Goal: Transaction & Acquisition: Book appointment/travel/reservation

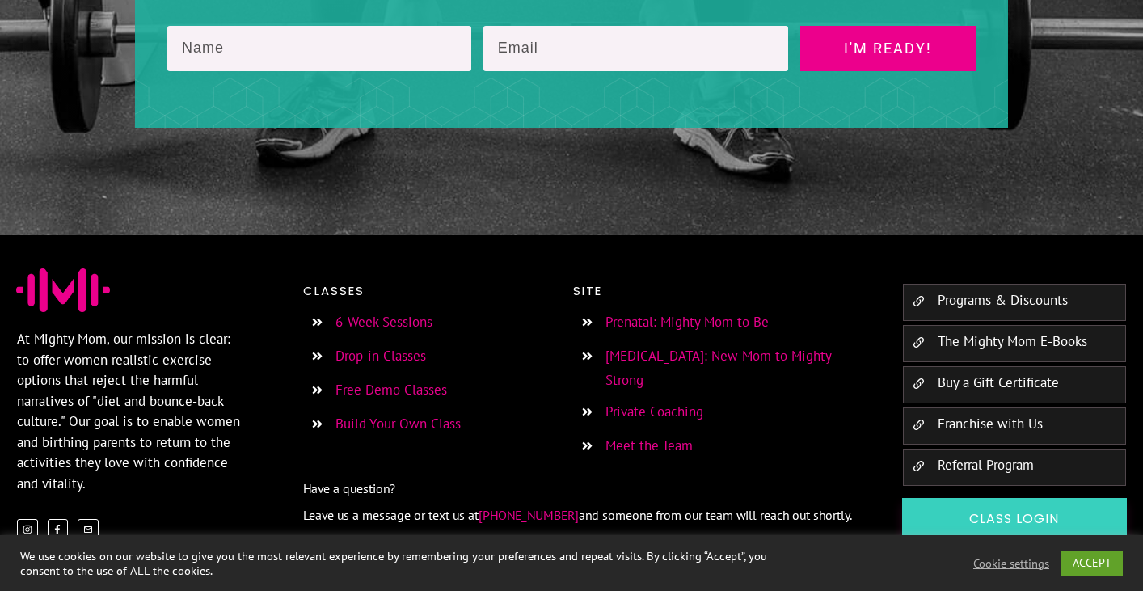
scroll to position [2959, 0]
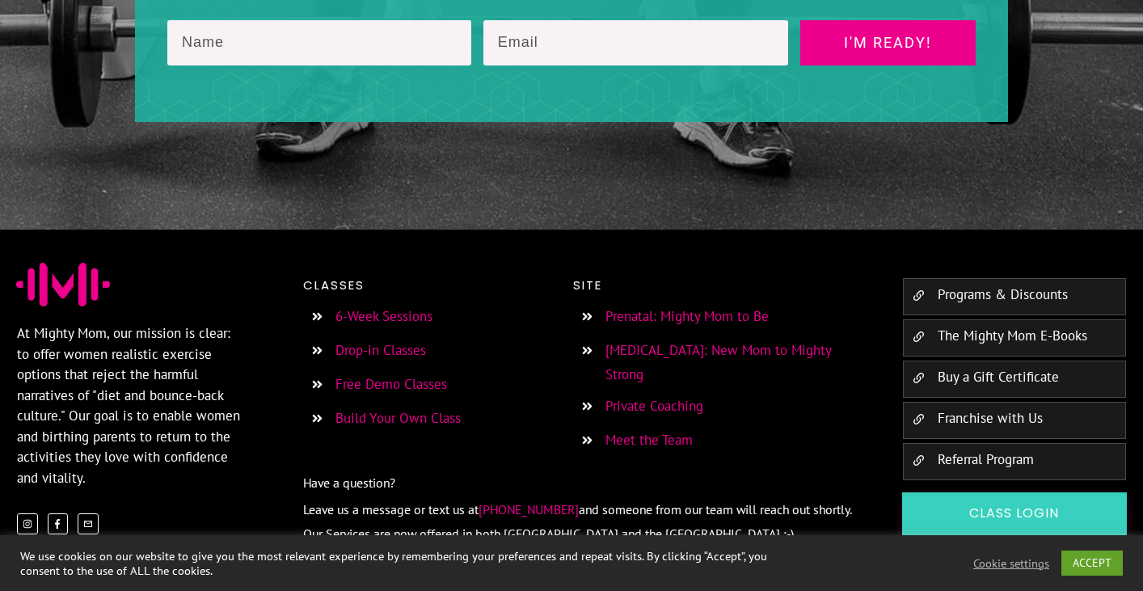
click at [377, 307] on link "6-Week Sessions" at bounding box center [384, 316] width 97 height 18
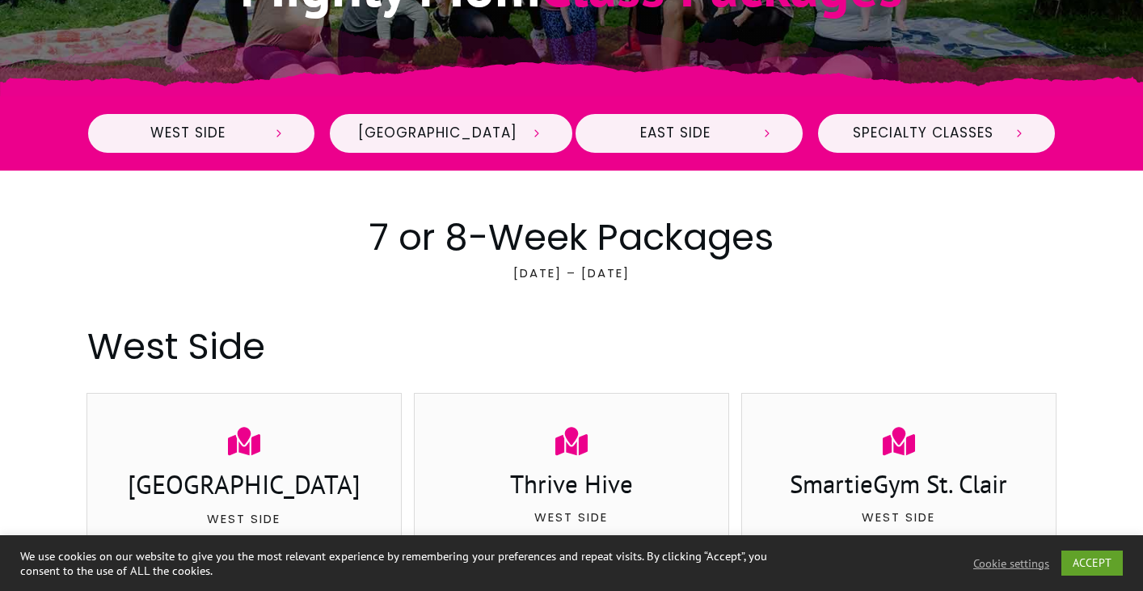
scroll to position [518, 0]
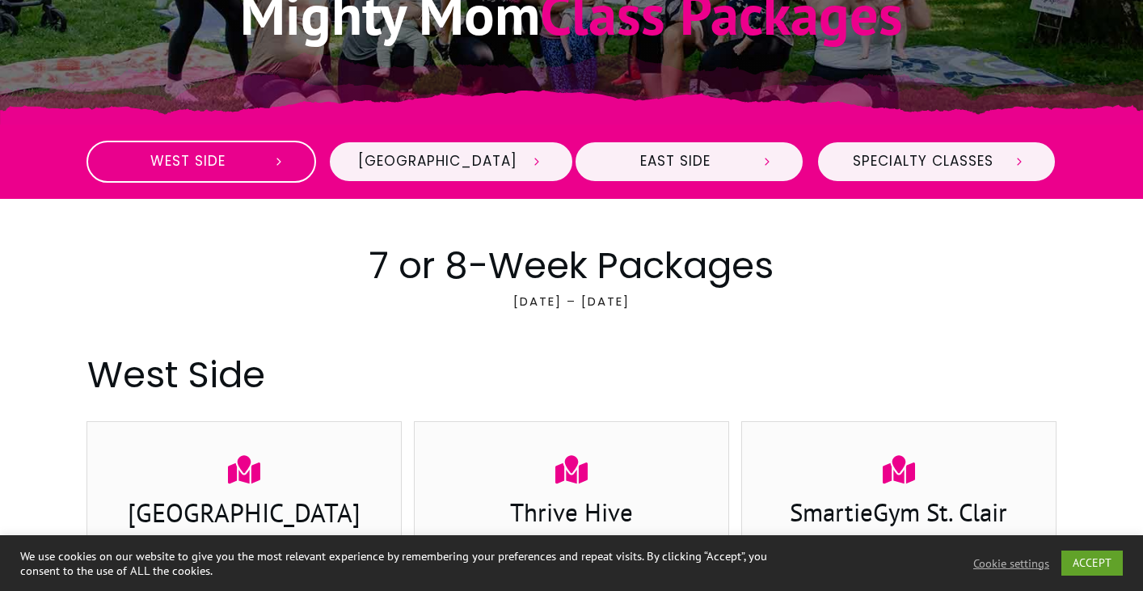
click at [236, 158] on span "West Side" at bounding box center [187, 162] width 143 height 18
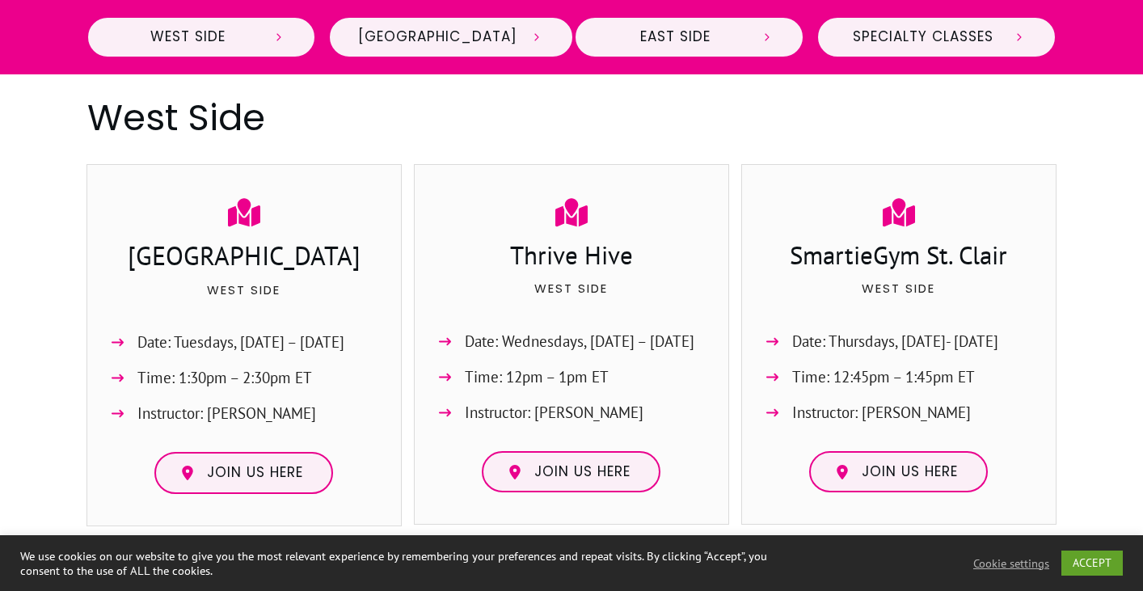
scroll to position [776, 0]
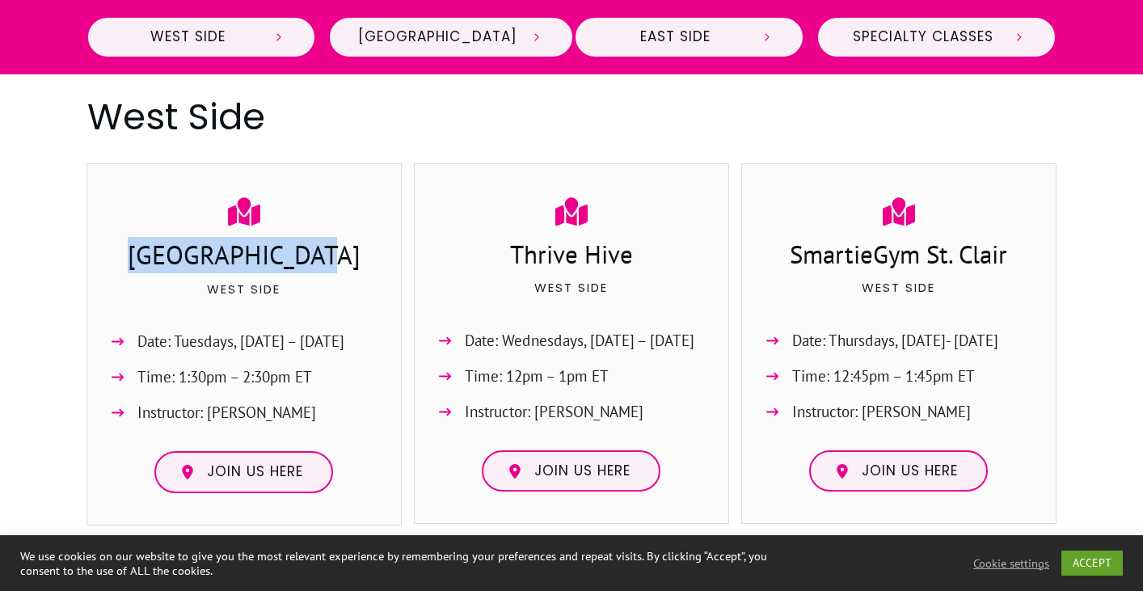
drag, startPoint x: 149, startPoint y: 251, endPoint x: 328, endPoint y: 262, distance: 179.9
click at [328, 262] on h3 "[GEOGRAPHIC_DATA]" at bounding box center [243, 257] width 281 height 40
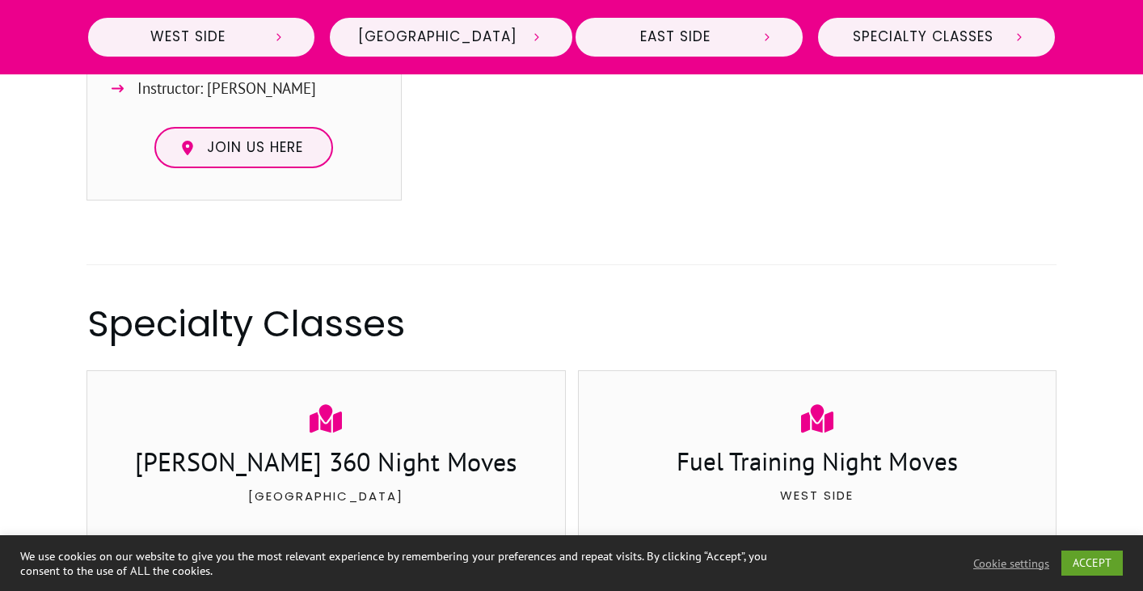
scroll to position [2576, 0]
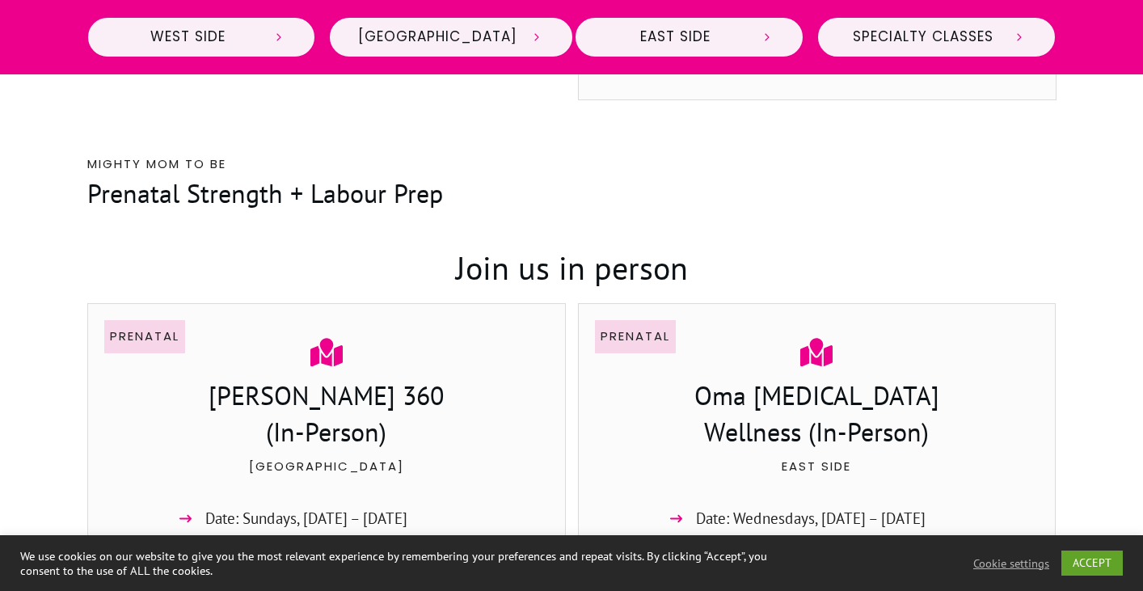
scroll to position [518, 0]
